Goal: Transaction & Acquisition: Download file/media

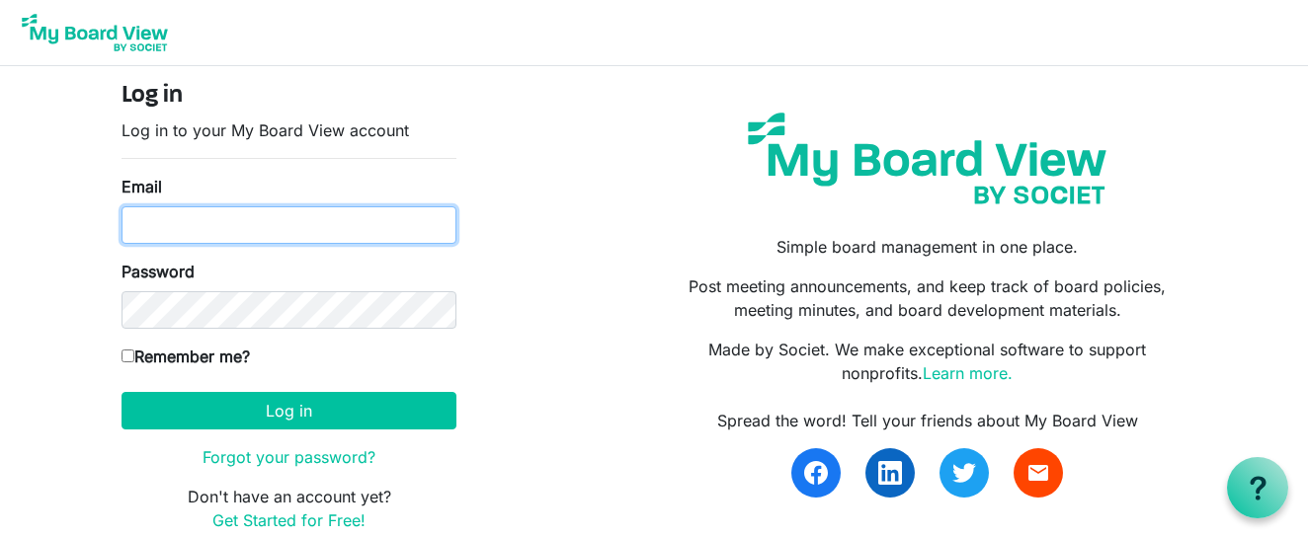
type input "ellierodriguez1118@gmail.com"
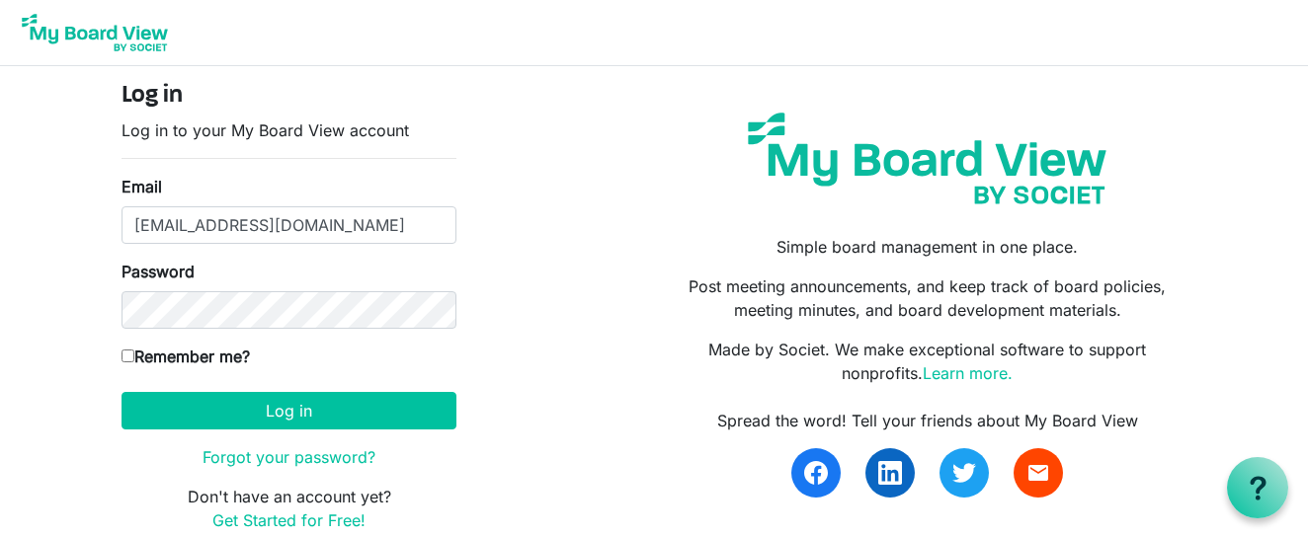
click at [131, 360] on input "Remember me?" at bounding box center [127, 356] width 13 height 13
checkbox input "true"
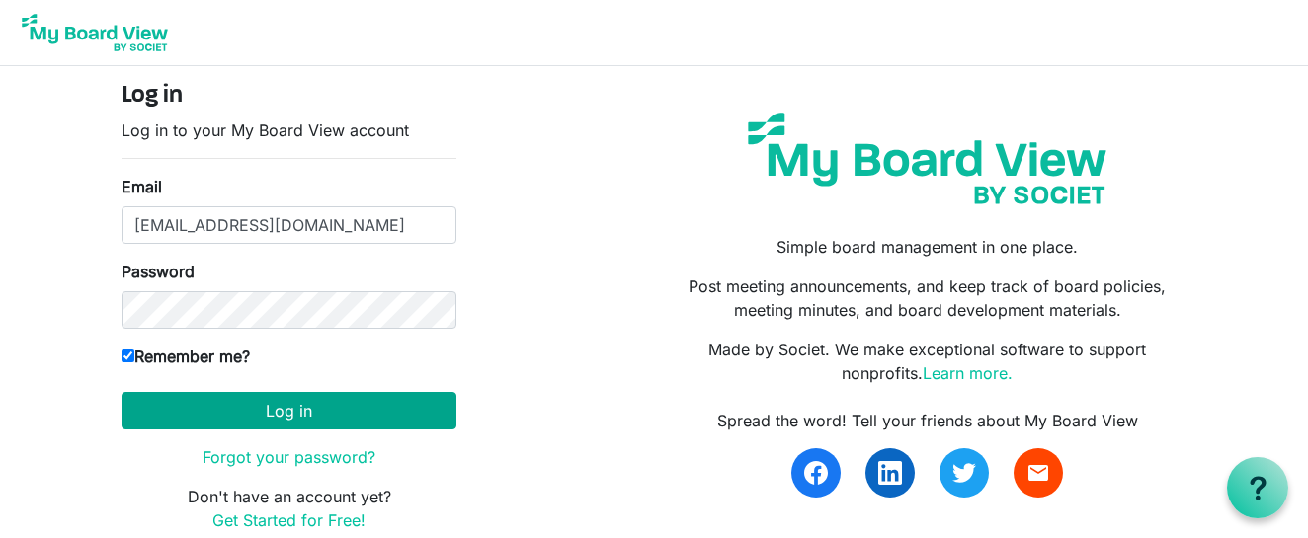
click at [163, 408] on button "Log in" at bounding box center [288, 411] width 335 height 38
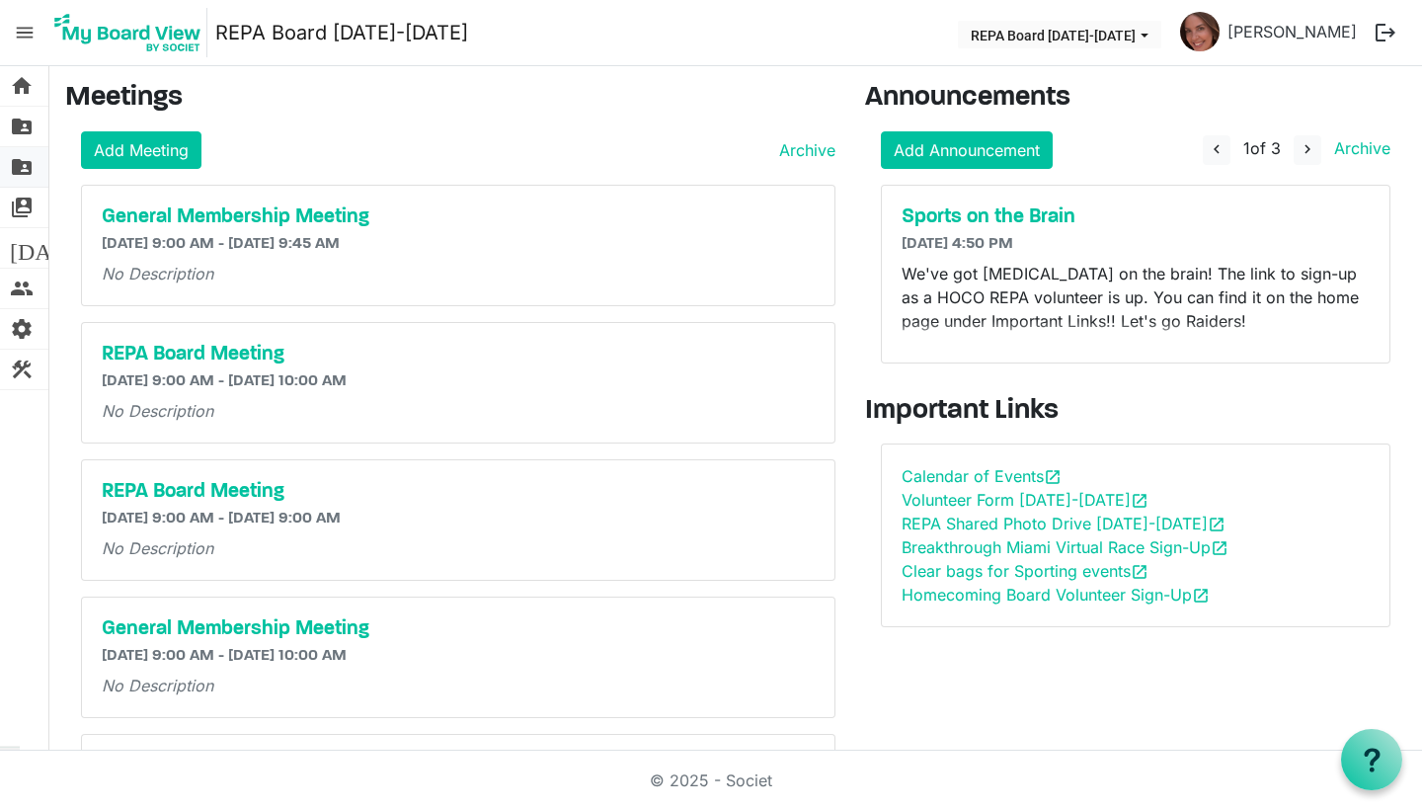
click at [19, 163] on span "folder_shared" at bounding box center [22, 167] width 24 height 40
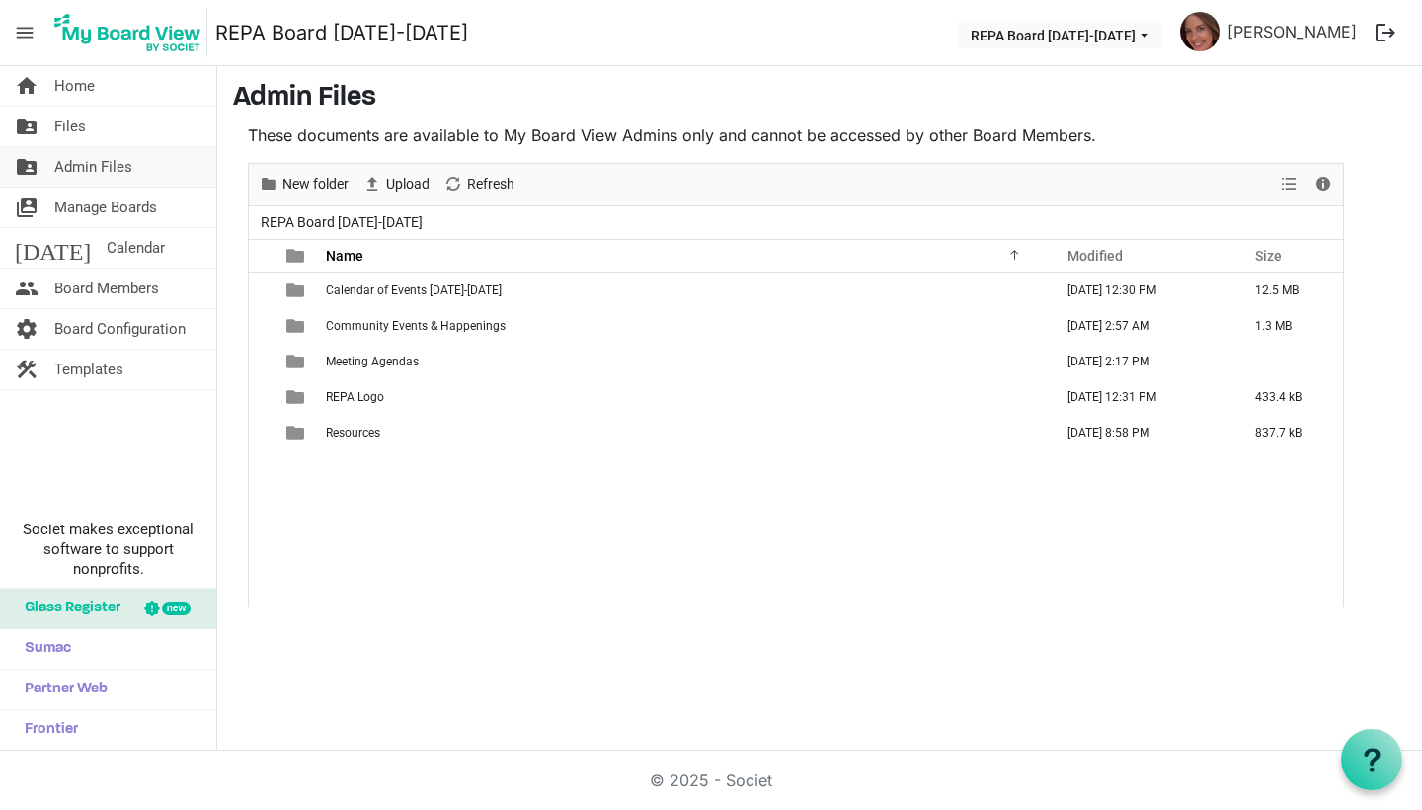
click at [46, 164] on link "folder_shared Admin Files" at bounding box center [108, 167] width 216 height 40
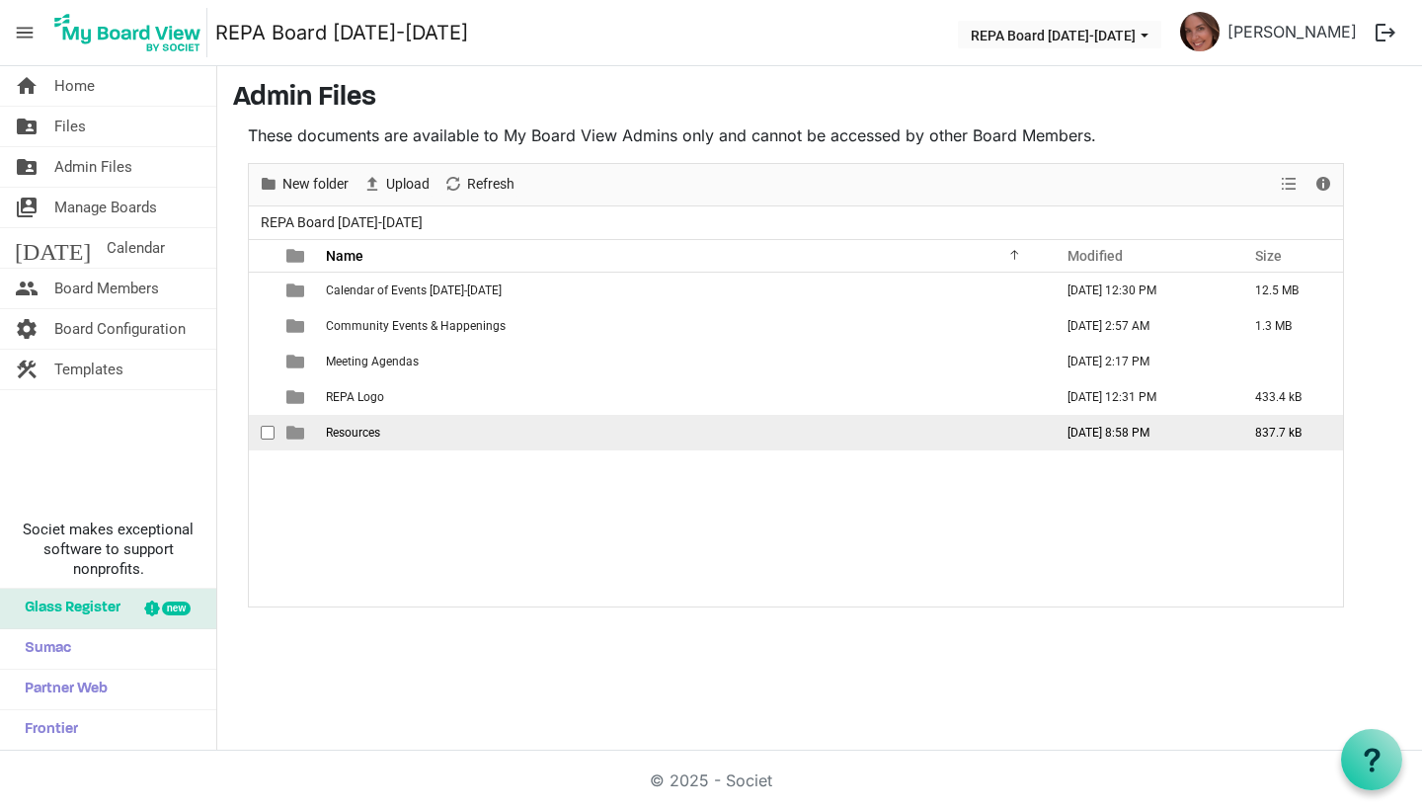
click at [344, 428] on span "Resources" at bounding box center [353, 433] width 54 height 14
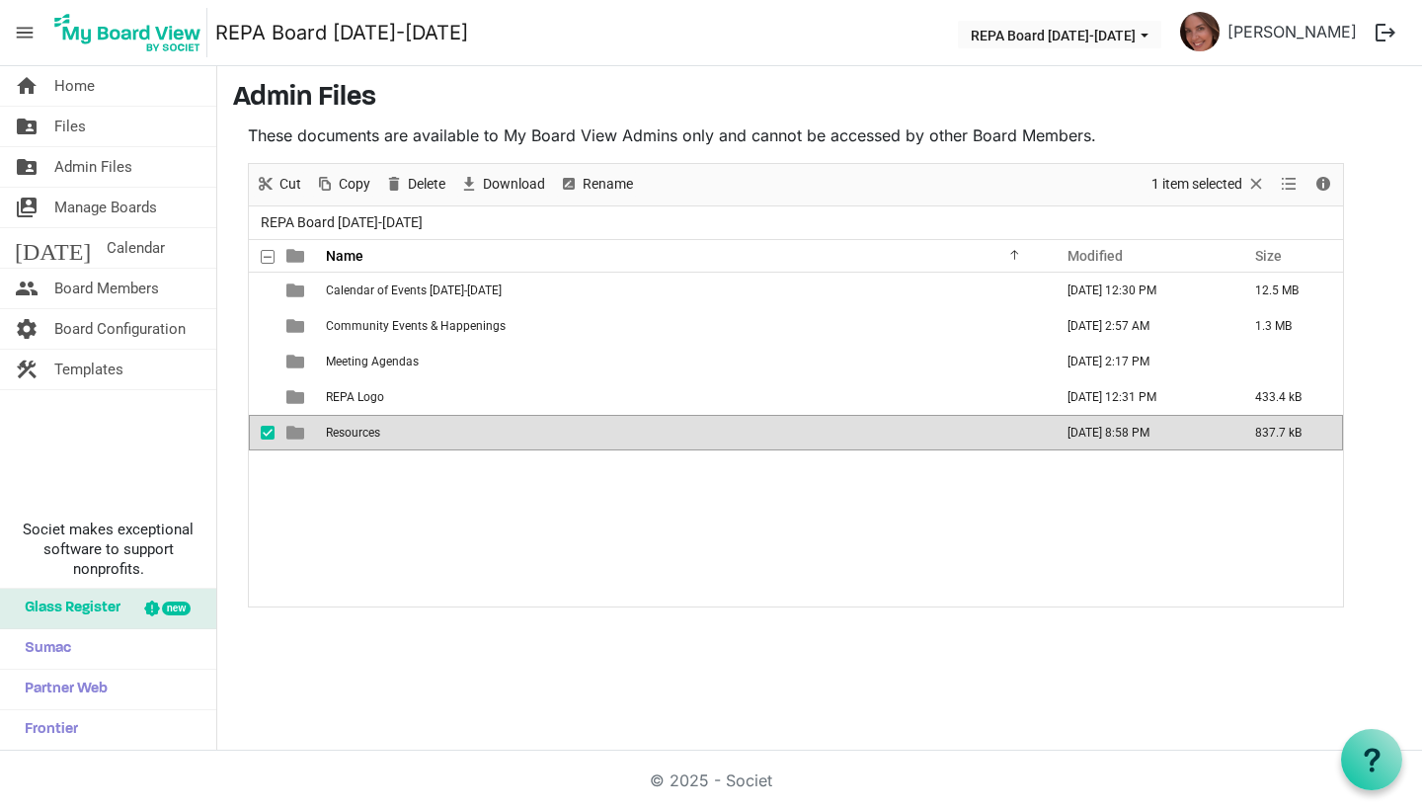
click at [344, 428] on span "Resources" at bounding box center [353, 433] width 54 height 14
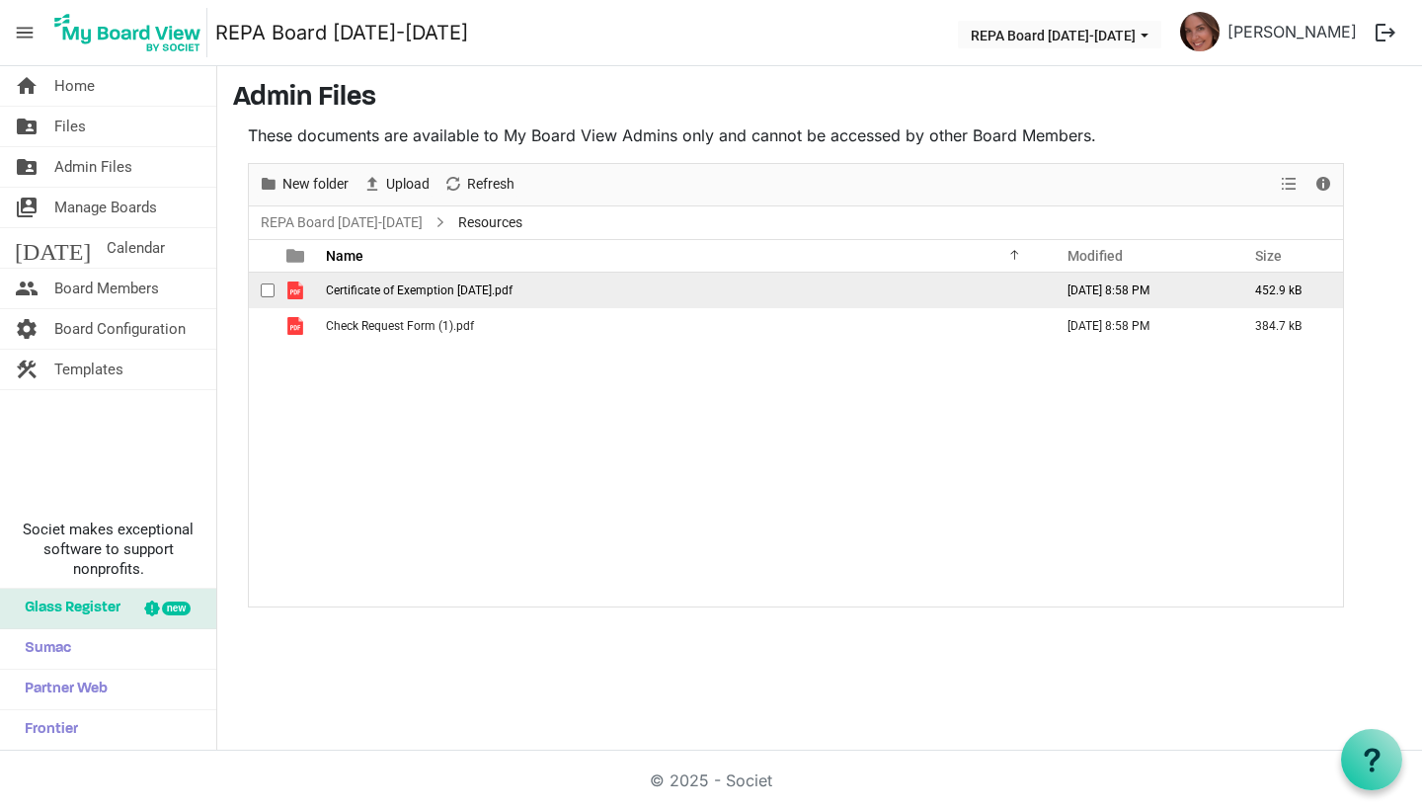
click at [379, 292] on span "Certificate of Exemption May 2029.pdf" at bounding box center [419, 290] width 187 height 14
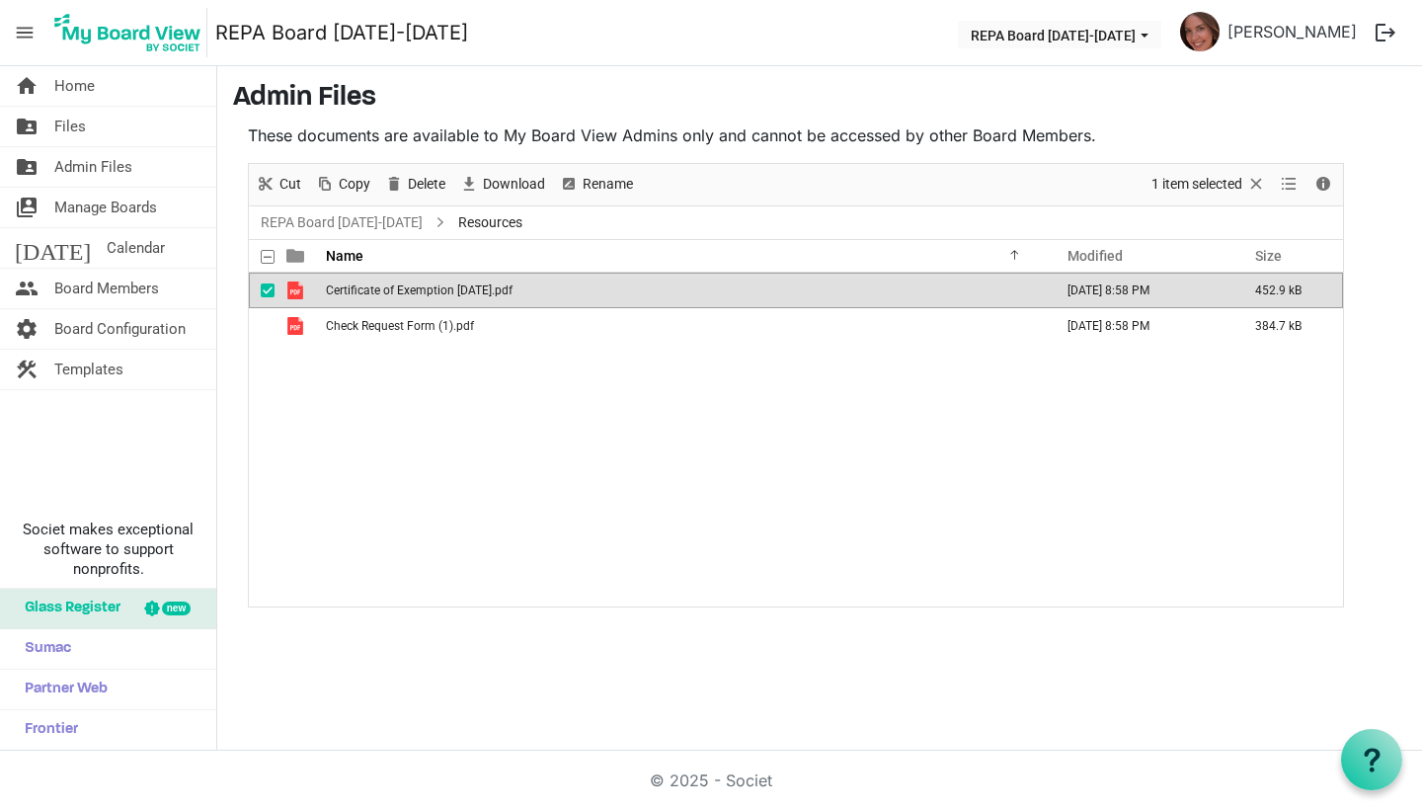
click at [379, 292] on span "Certificate of Exemption May 2029.pdf" at bounding box center [419, 290] width 187 height 14
click at [781, 57] on nav "menu REPA Board 2025-2026 REPA Board 2025-2026 Ellie Rodriguez logout" at bounding box center [711, 33] width 1422 height 66
click at [62, 79] on span "Home" at bounding box center [74, 86] width 40 height 40
